Goal: Information Seeking & Learning: Stay updated

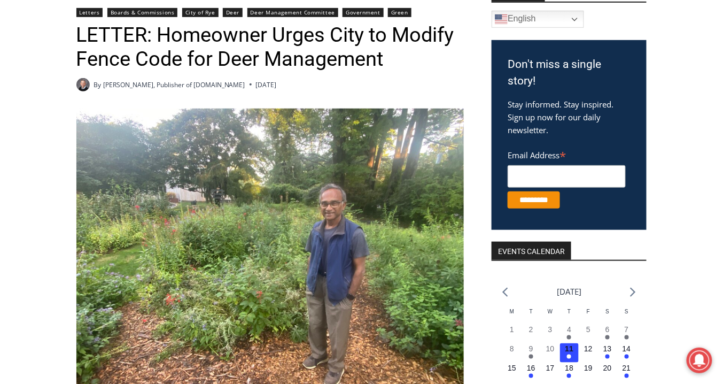
scroll to position [385, 0]
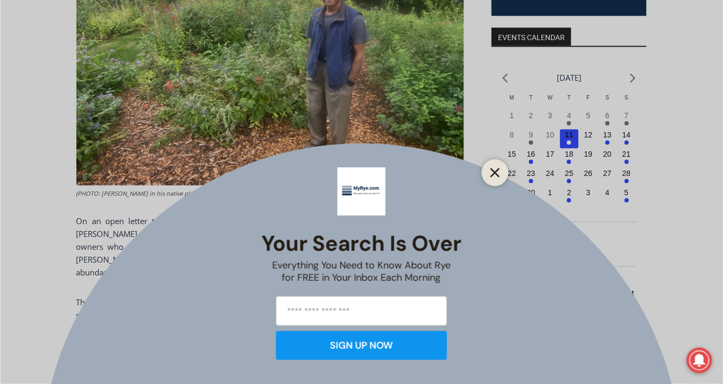
click at [494, 173] on line "Close" at bounding box center [494, 172] width 7 height 7
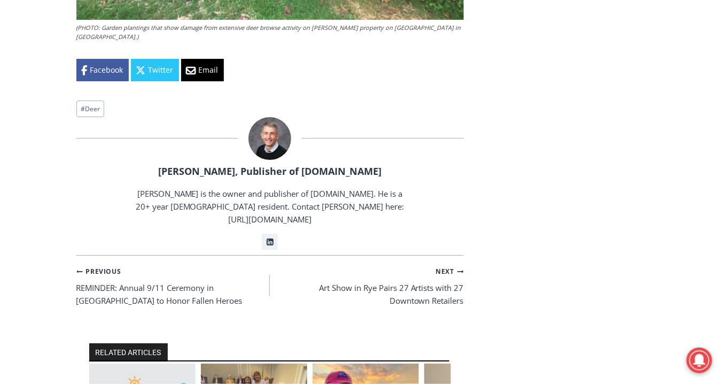
scroll to position [2309, 0]
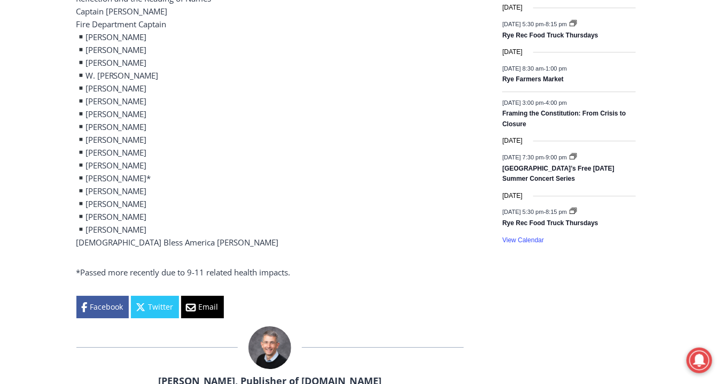
scroll to position [684, 0]
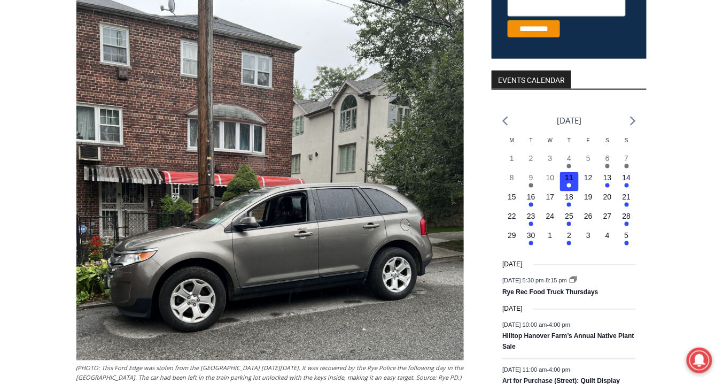
scroll to position [43, 0]
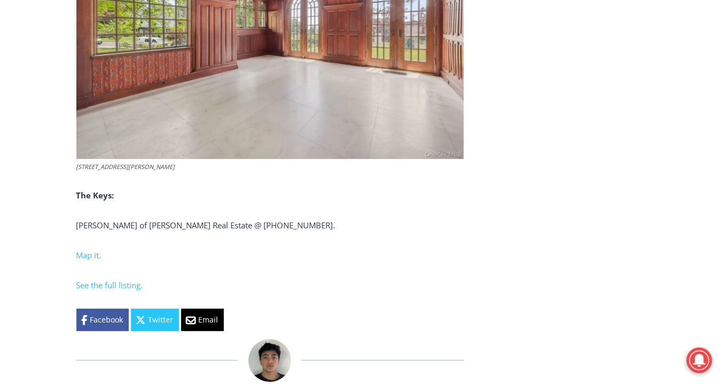
scroll to position [3164, 0]
